Goal: Check status: Check status

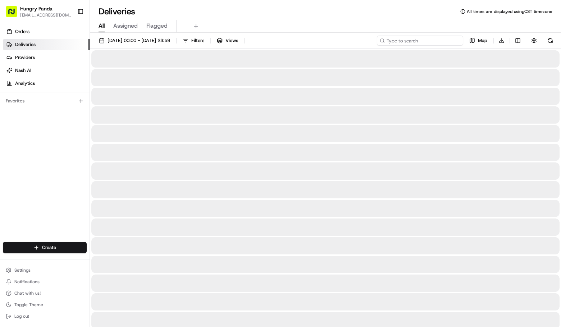
click at [421, 40] on input at bounding box center [420, 41] width 86 height 10
paste input "6674098616351796731181"
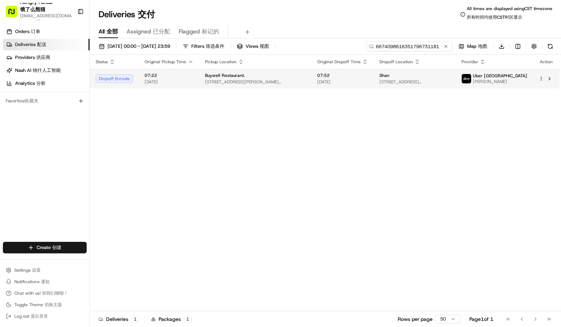
type input "6674098616351796731181"
click at [297, 80] on span "[STREET_ADDRESS][PERSON_NAME][PERSON_NAME]" at bounding box center [255, 82] width 101 height 6
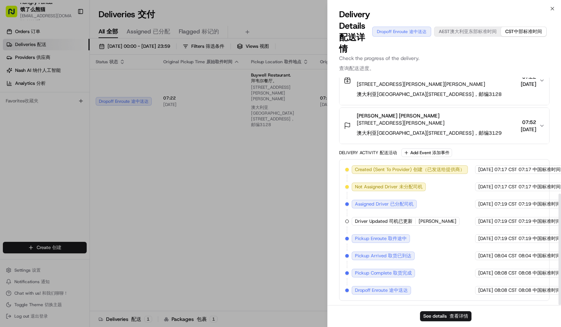
scroll to position [235, 0]
click at [507, 150] on div "Delivery Activity Delivery Activity 配送活动 Add Event Add Event 添加事件" at bounding box center [444, 153] width 210 height 9
drag, startPoint x: 99, startPoint y: 153, endPoint x: 108, endPoint y: 150, distance: 9.3
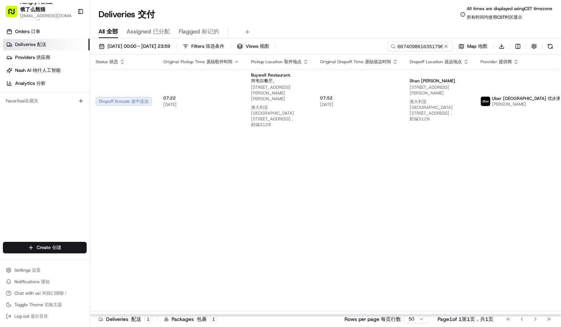
click at [95, 171] on div "Status Status 状态 Original Pickup Time Original Pickup Time 原始取件时间 Pickup Locati…" at bounding box center [351, 186] width 523 height 263
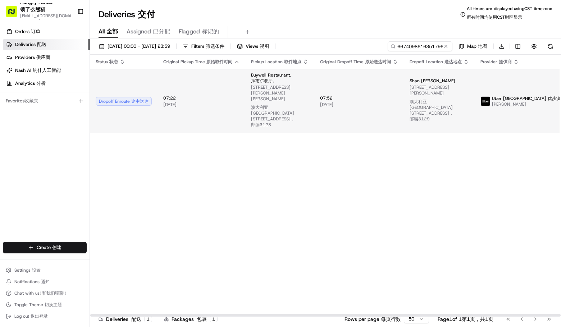
click at [328, 101] on td "07:52 07:52 [DATE] [DATE]" at bounding box center [359, 101] width 90 height 64
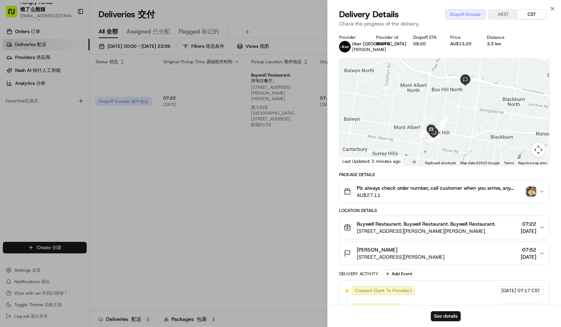
click at [529, 194] on div "Provider Uber [GEOGRAPHIC_DATA] [PERSON_NAME] Provider Id 8DCF6 Dropoff ETA 08:…" at bounding box center [444, 229] width 210 height 388
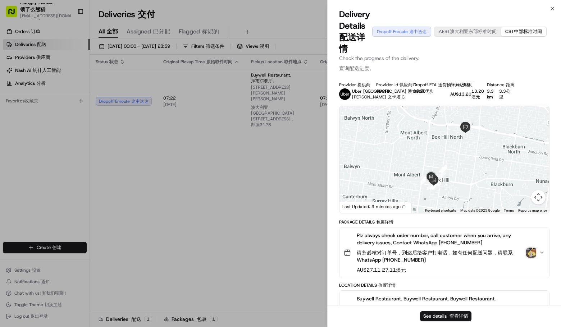
click at [533, 253] on img "button" at bounding box center [531, 253] width 10 height 10
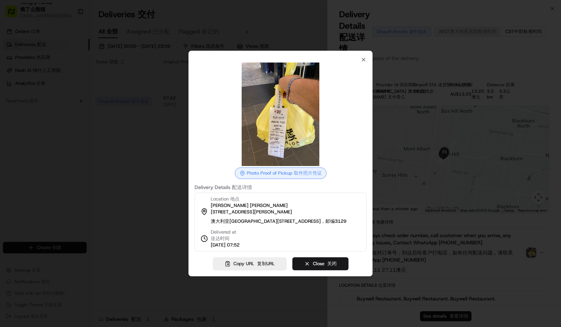
click at [533, 91] on div at bounding box center [280, 163] width 561 height 327
